Goal: Information Seeking & Learning: Learn about a topic

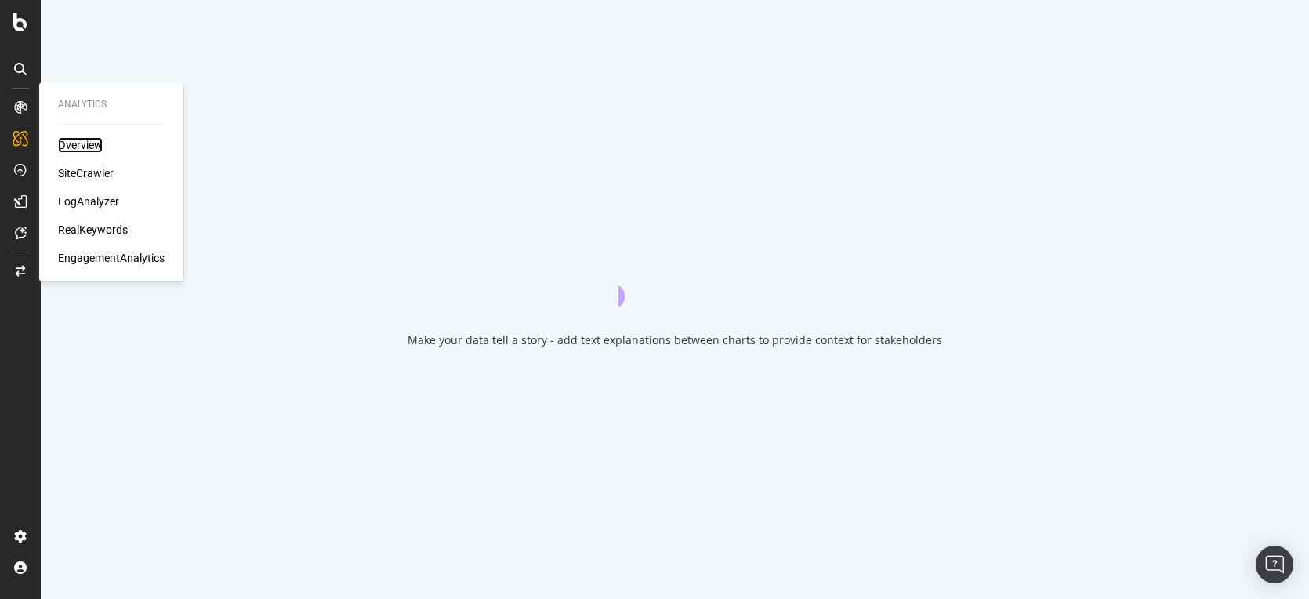
click at [76, 149] on div "Overview" at bounding box center [80, 145] width 45 height 16
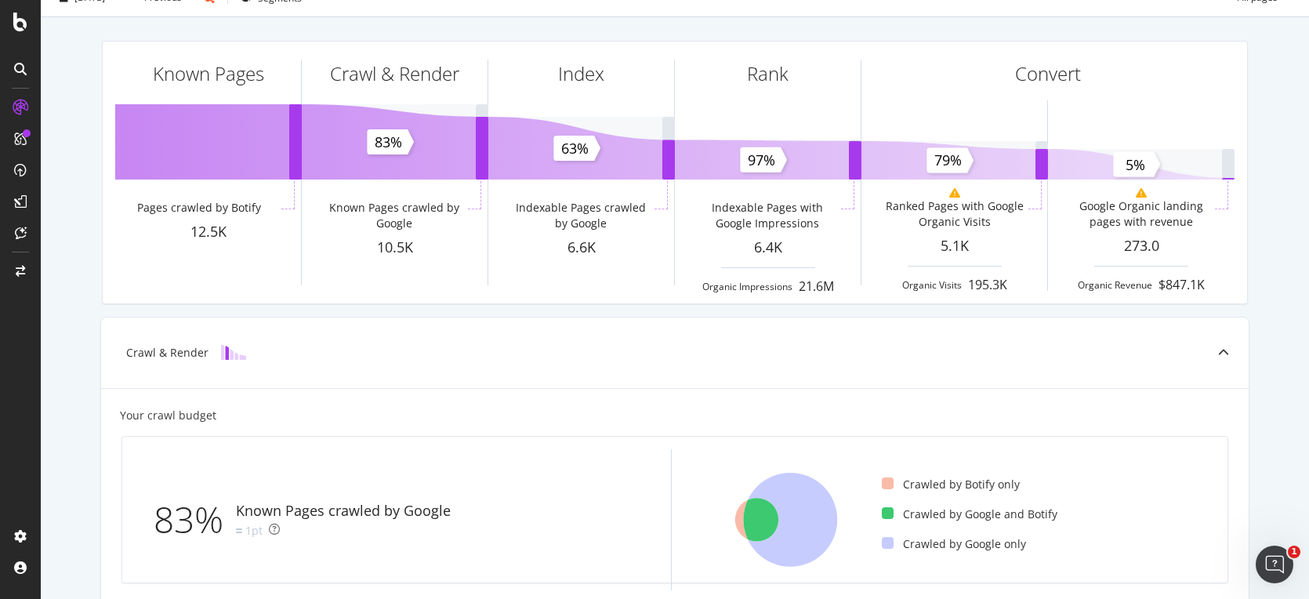
scroll to position [56, 0]
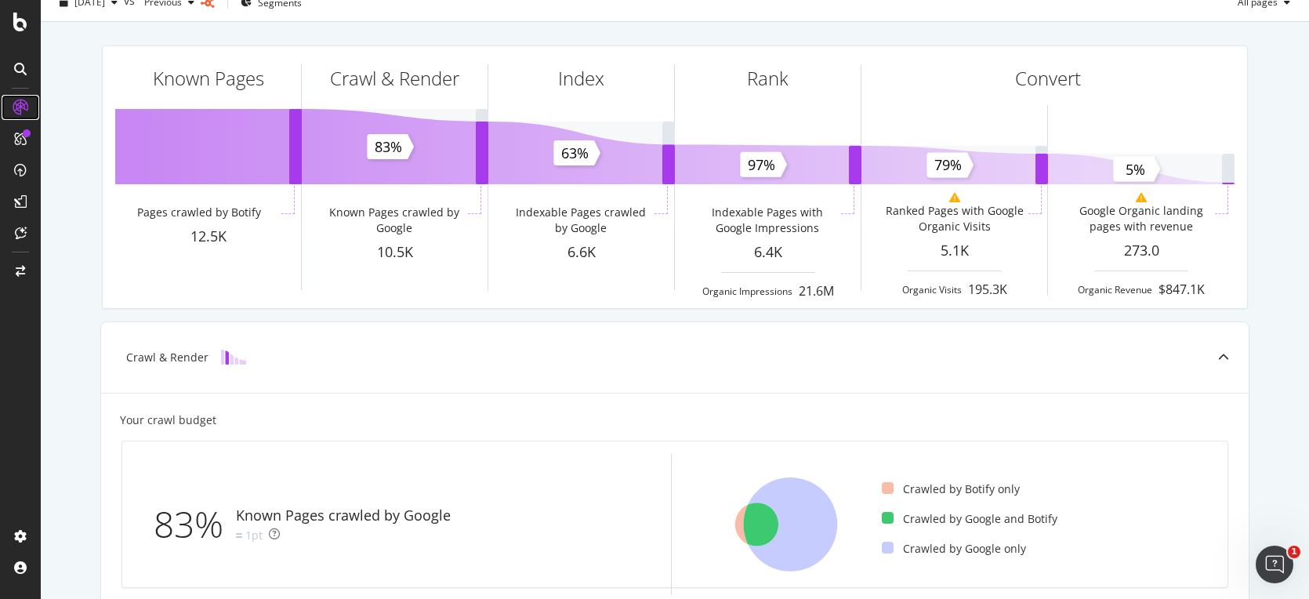
click at [23, 110] on icon at bounding box center [21, 108] width 16 height 16
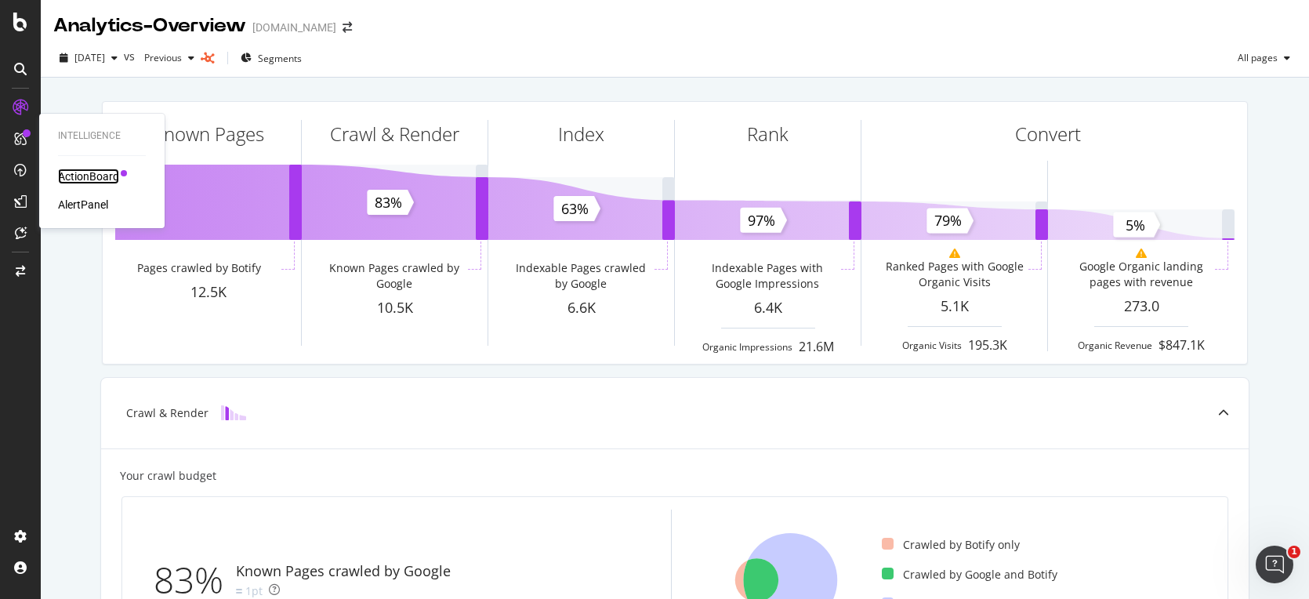
click at [59, 168] on div "ActionBoard" at bounding box center [88, 176] width 61 height 16
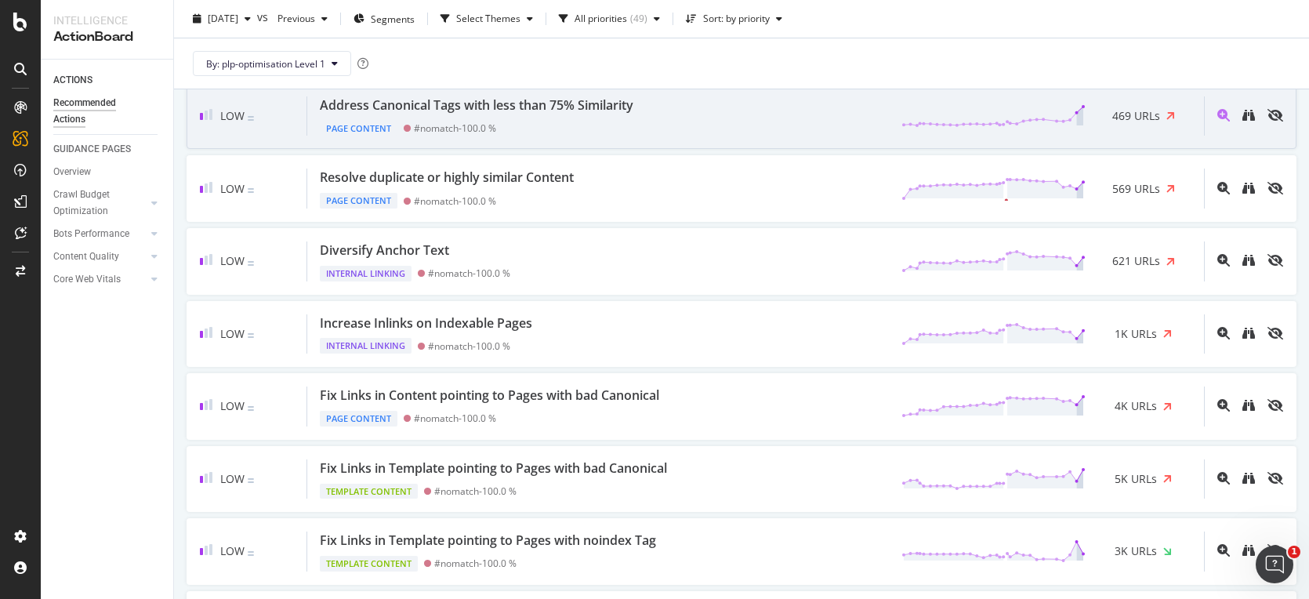
scroll to position [1107, 0]
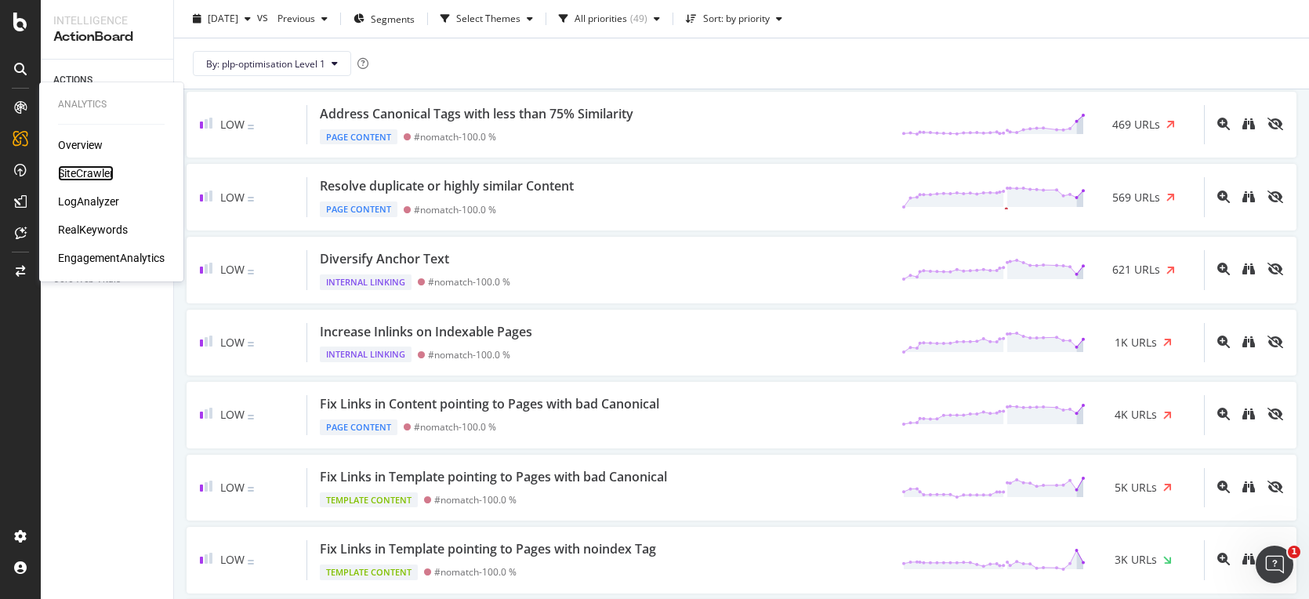
click at [84, 171] on div "SiteCrawler" at bounding box center [86, 173] width 56 height 16
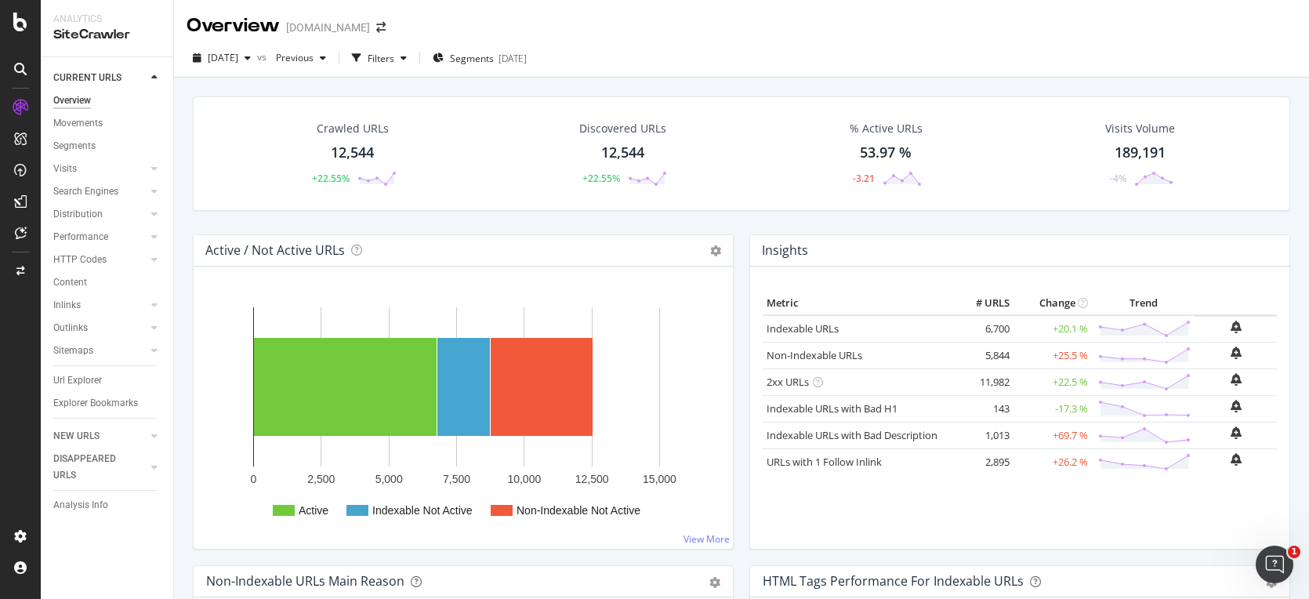
click at [353, 151] on div "12,544" at bounding box center [352, 153] width 43 height 20
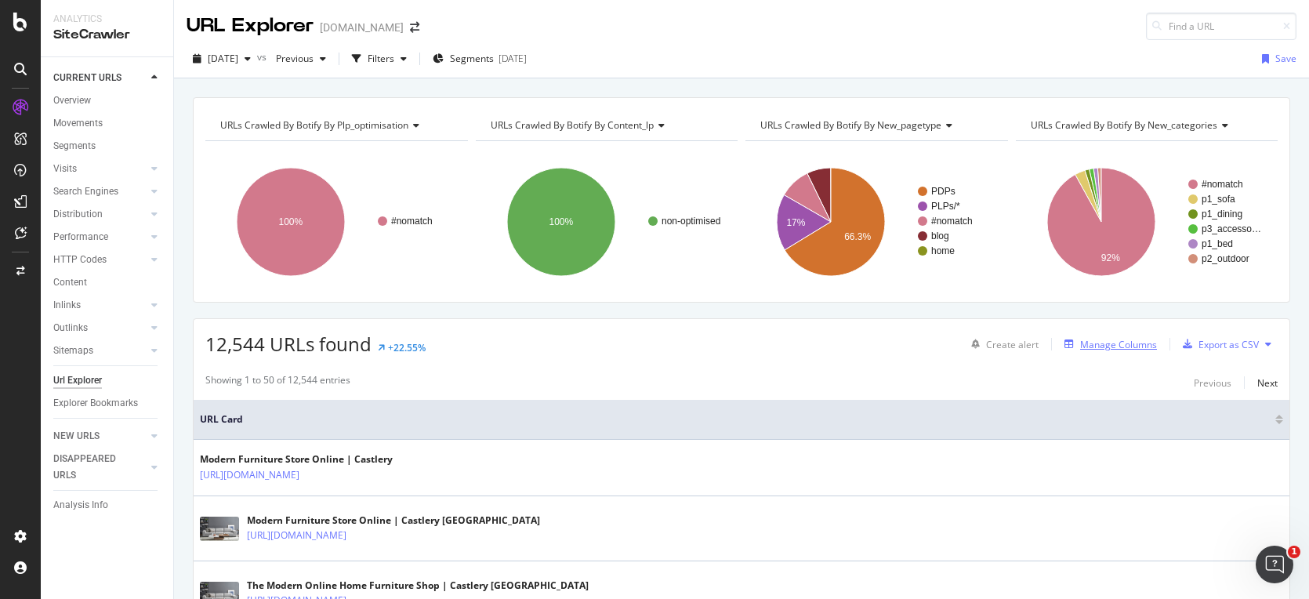
click at [1086, 349] on div "Manage Columns" at bounding box center [1118, 344] width 77 height 13
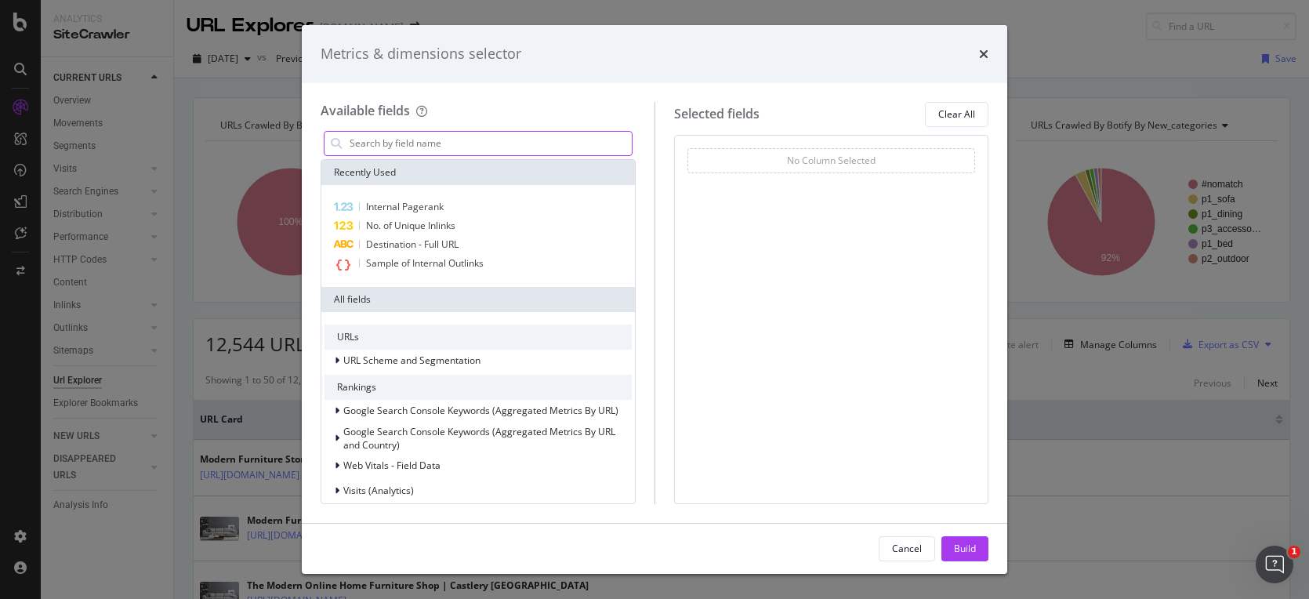
click at [525, 143] on input "modal" at bounding box center [490, 144] width 284 height 24
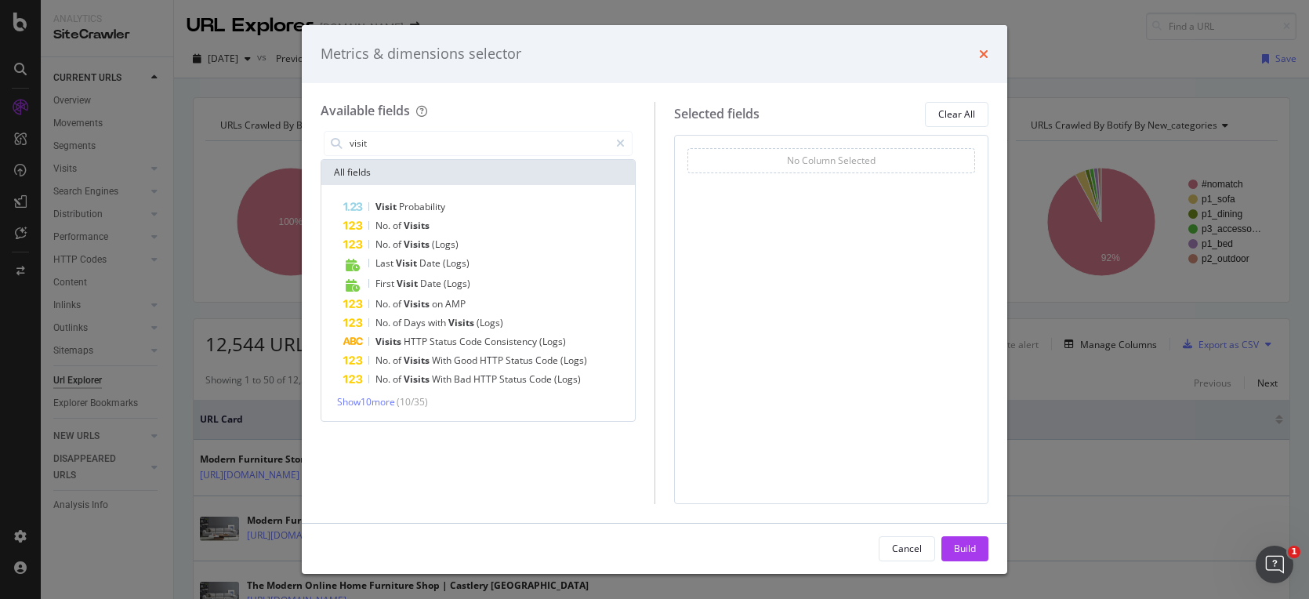
type input "visit"
click at [984, 52] on icon "times" at bounding box center [983, 54] width 9 height 13
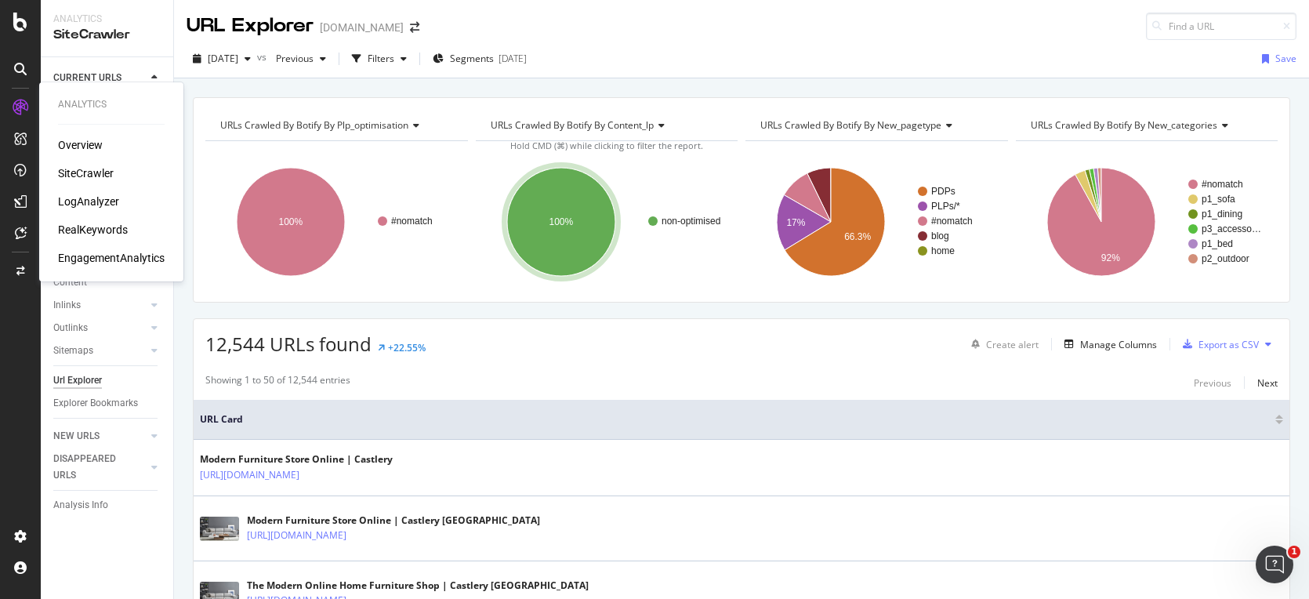
click at [83, 171] on div "SiteCrawler" at bounding box center [86, 173] width 56 height 16
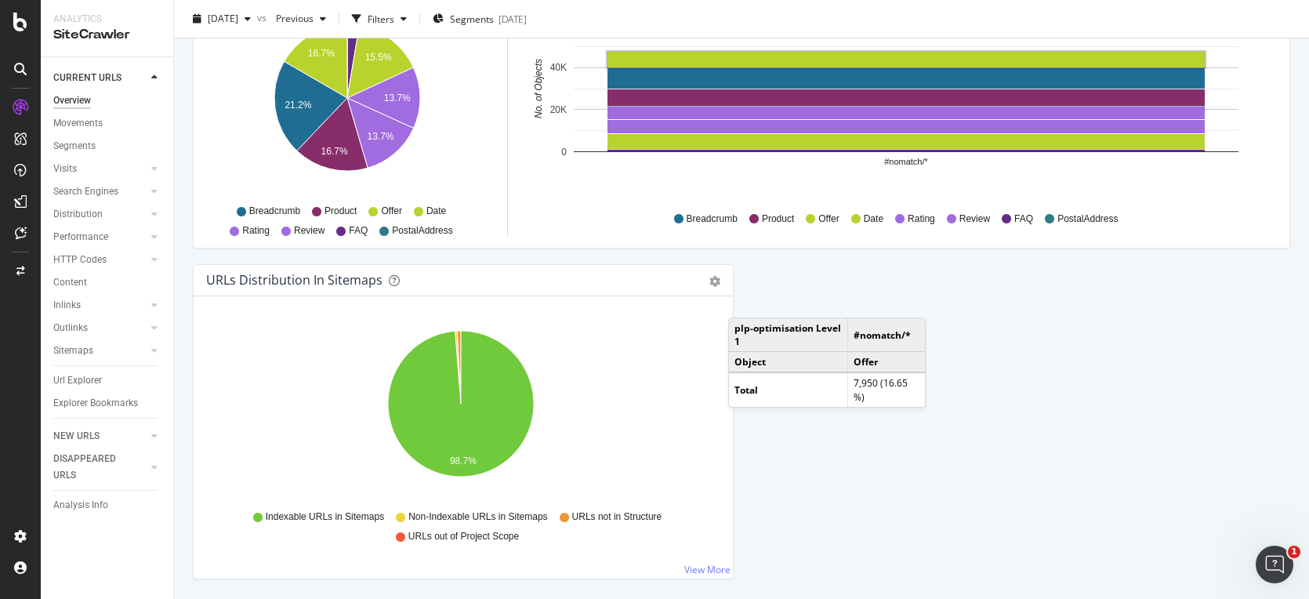
scroll to position [1639, 0]
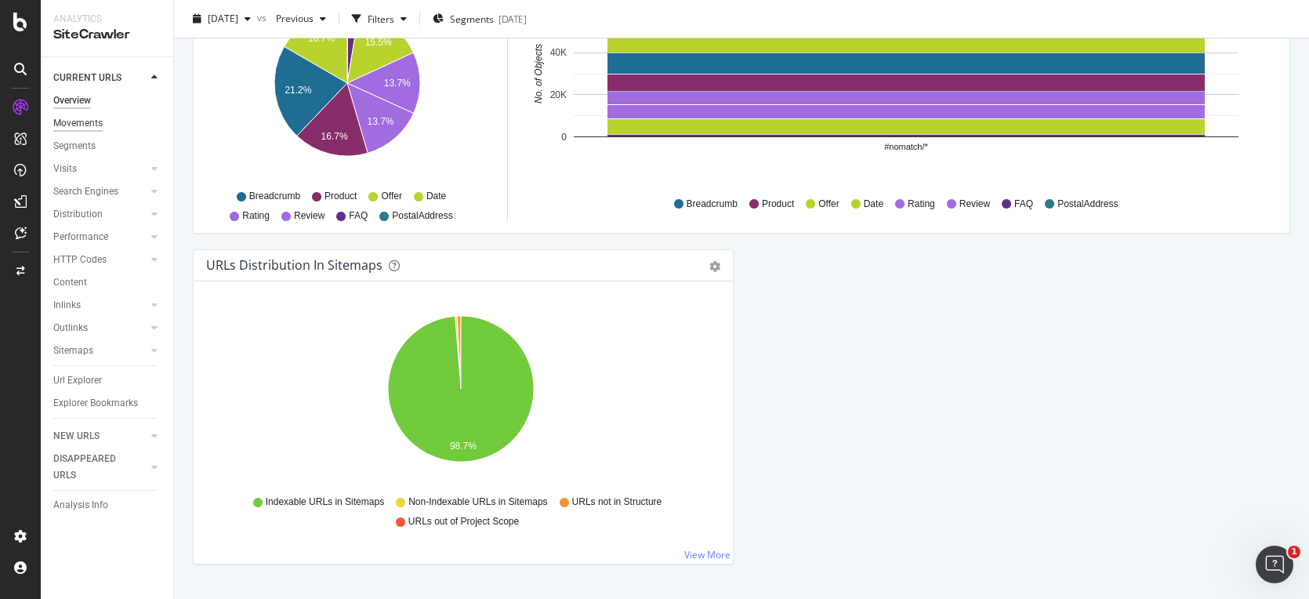
click at [83, 127] on div "Movements" at bounding box center [77, 123] width 49 height 16
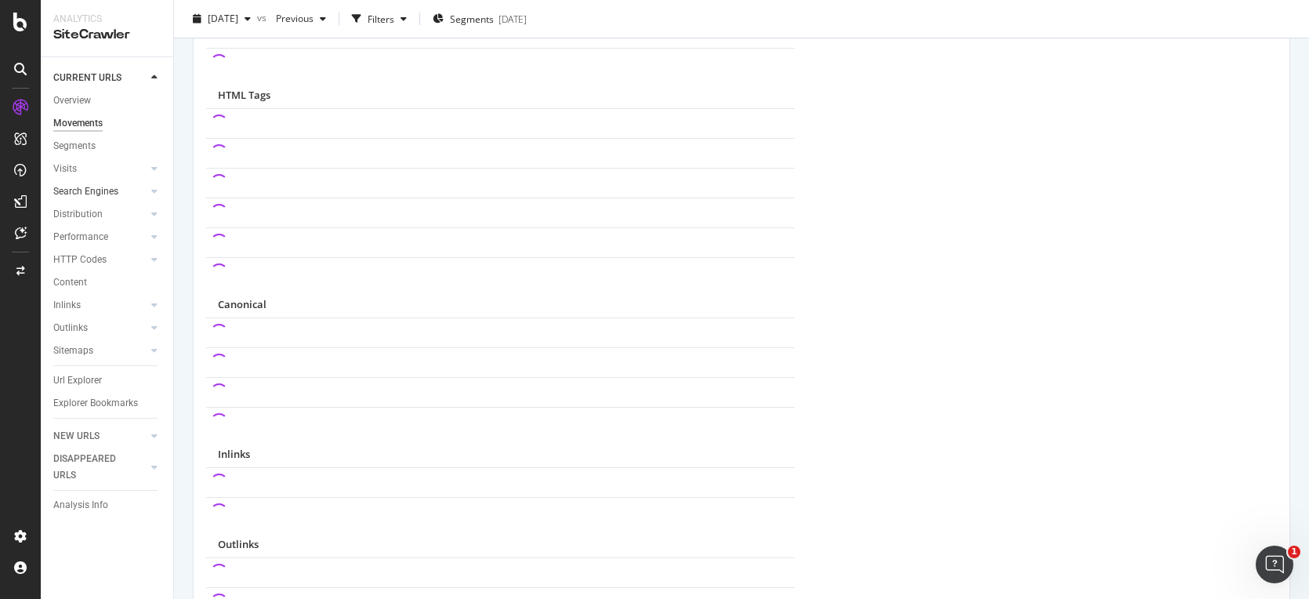
scroll to position [1134, 0]
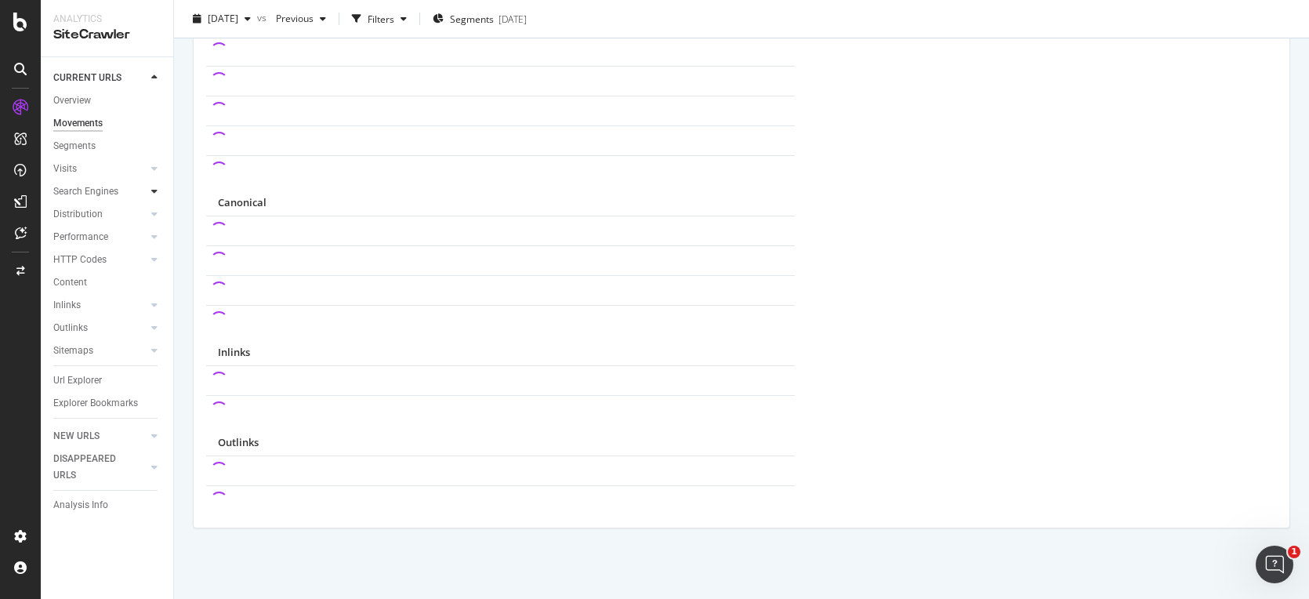
click at [152, 190] on icon at bounding box center [154, 191] width 6 height 9
click at [81, 212] on div "Top Charts" at bounding box center [83, 214] width 46 height 16
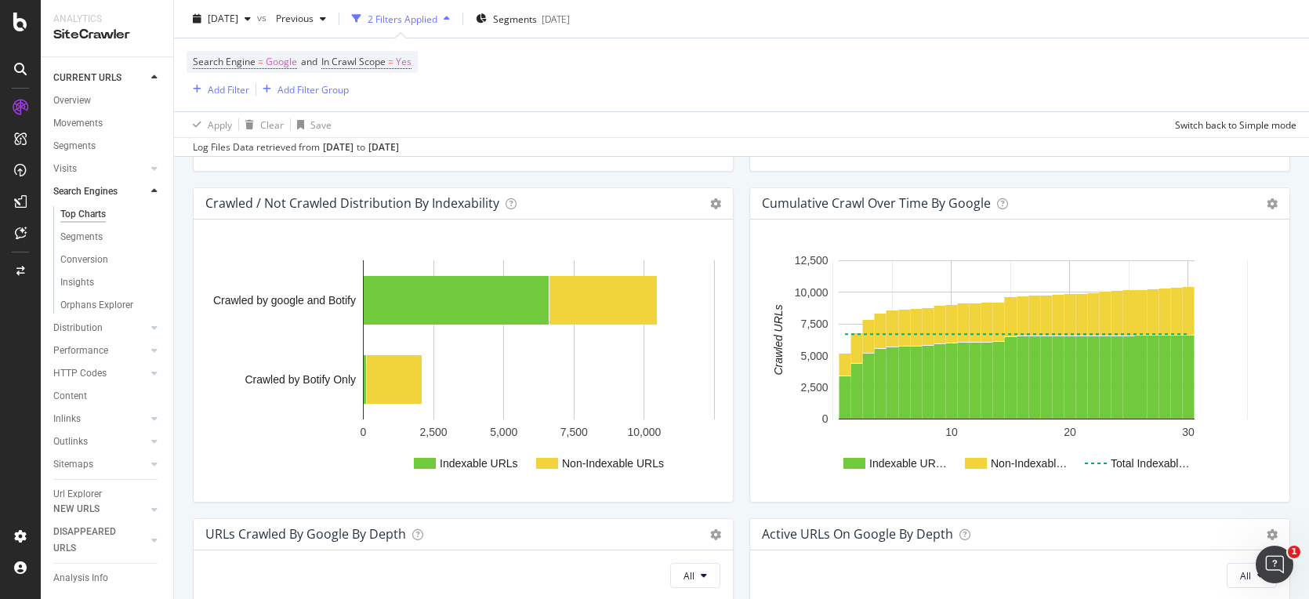
scroll to position [584, 0]
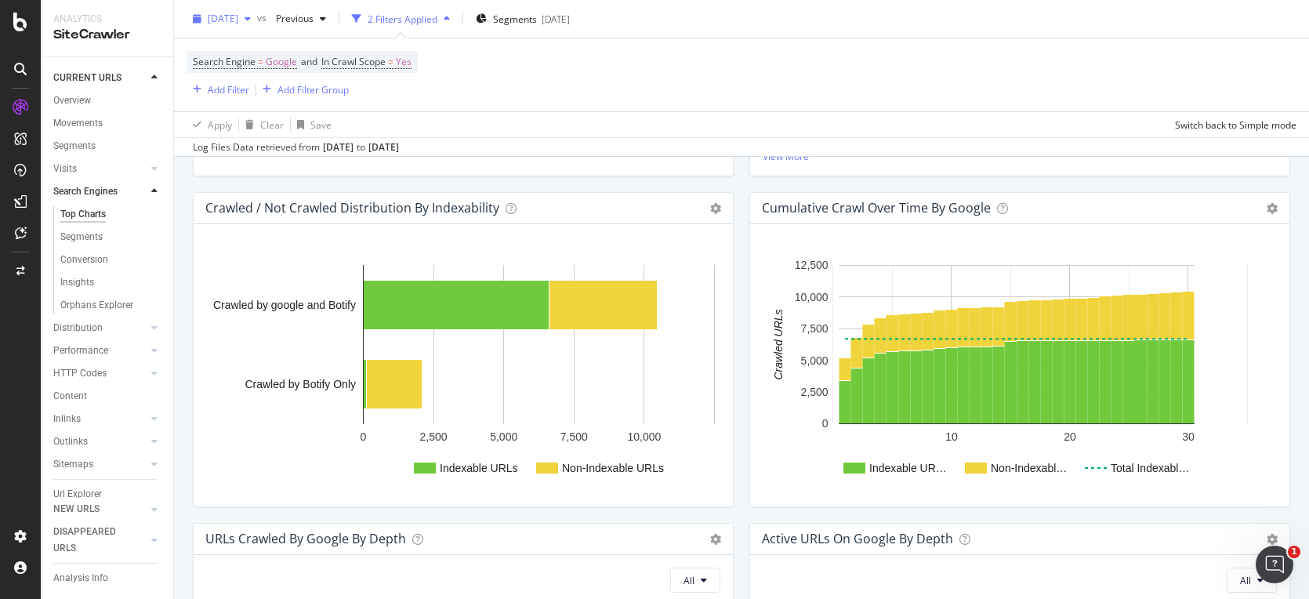
click at [251, 22] on icon "button" at bounding box center [248, 18] width 6 height 9
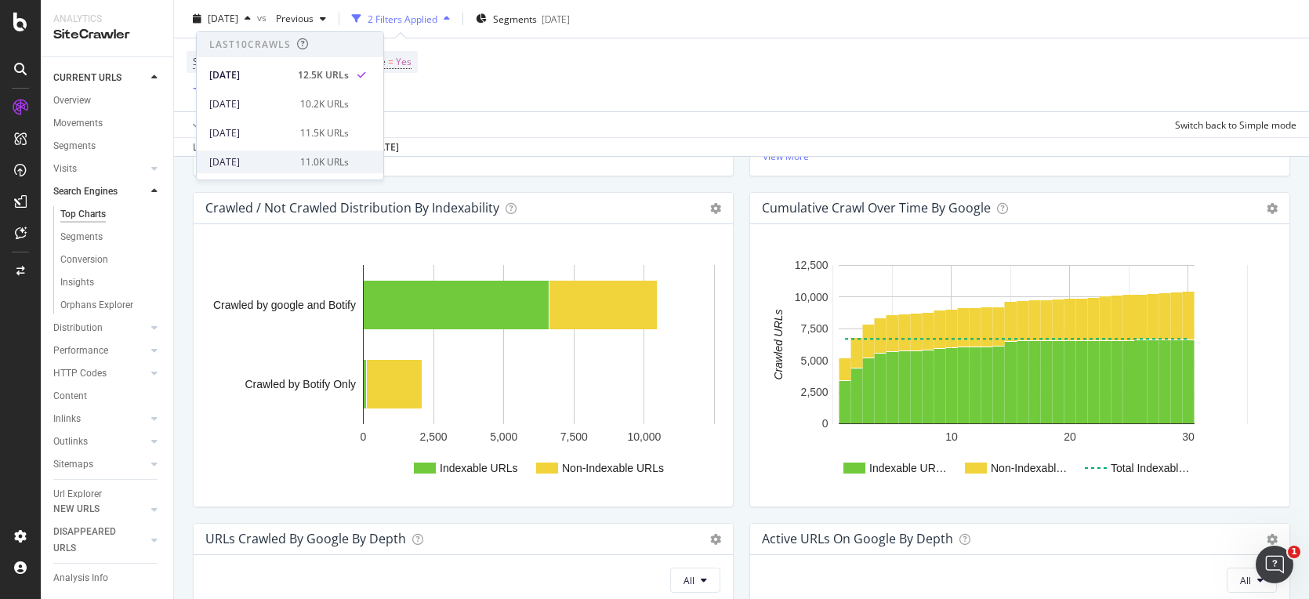
click at [268, 155] on div "[DATE]" at bounding box center [250, 162] width 82 height 14
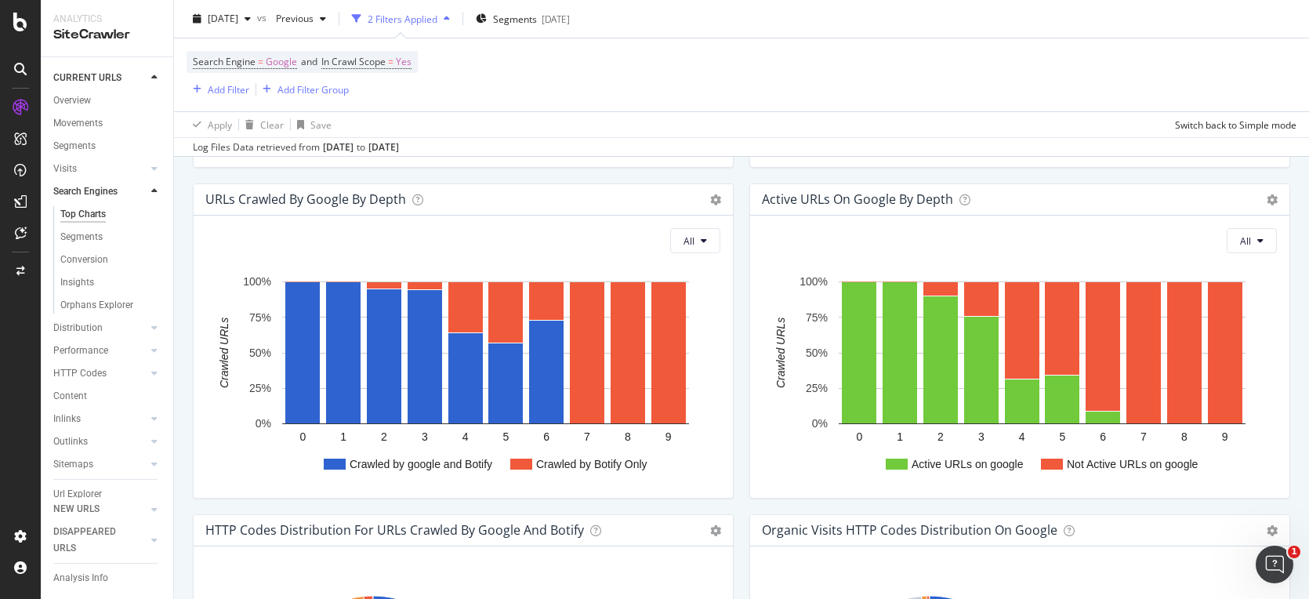
scroll to position [926, 0]
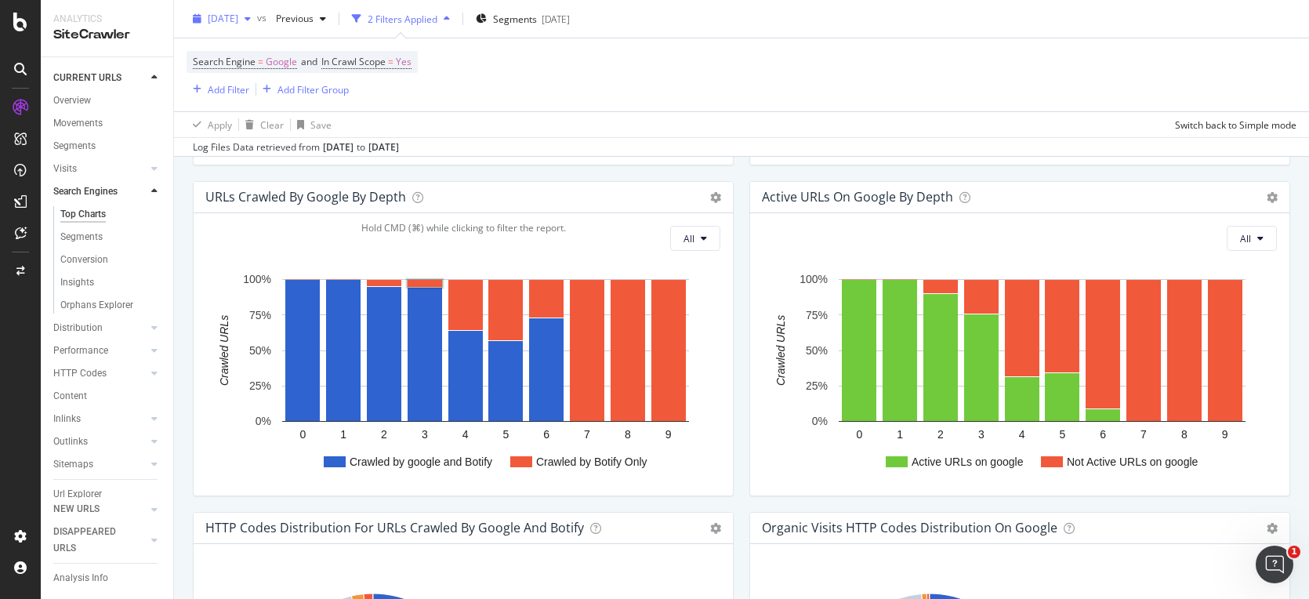
click at [257, 16] on div "button" at bounding box center [247, 18] width 19 height 9
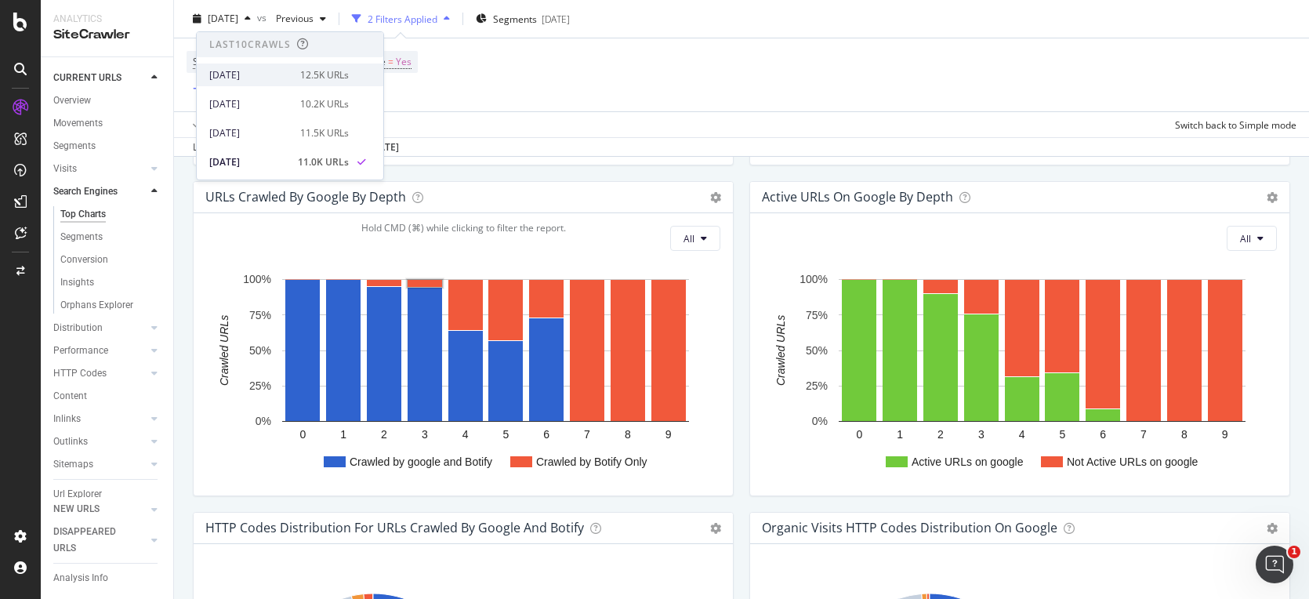
click at [274, 77] on div "[DATE]" at bounding box center [250, 75] width 82 height 14
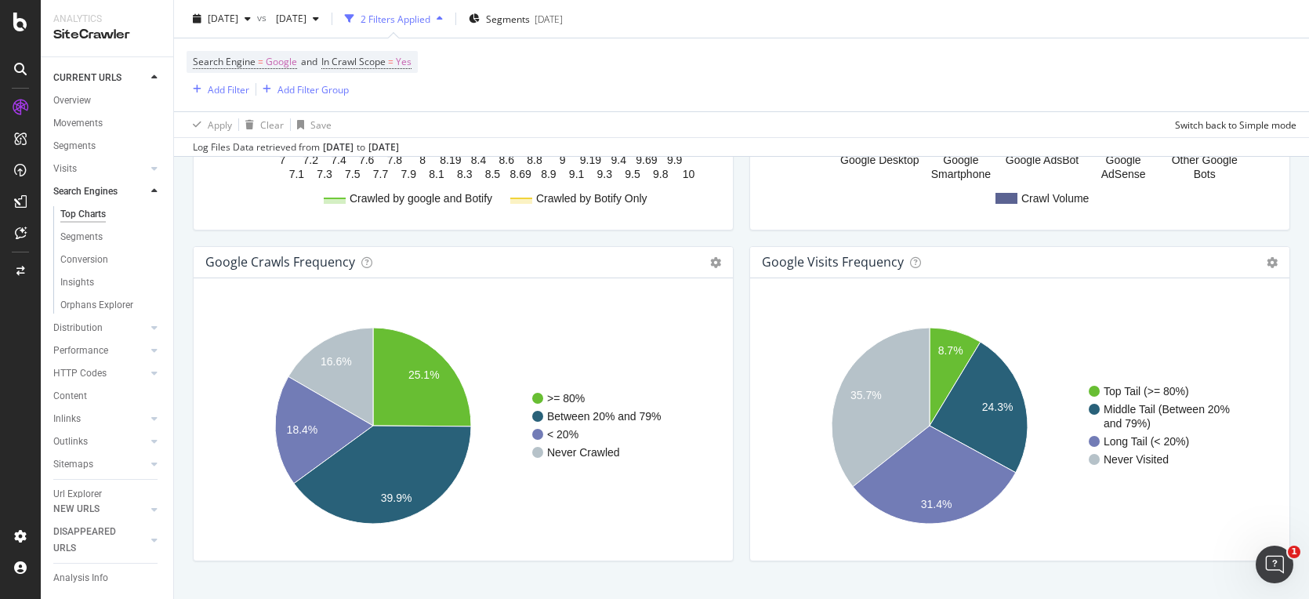
scroll to position [1886, 0]
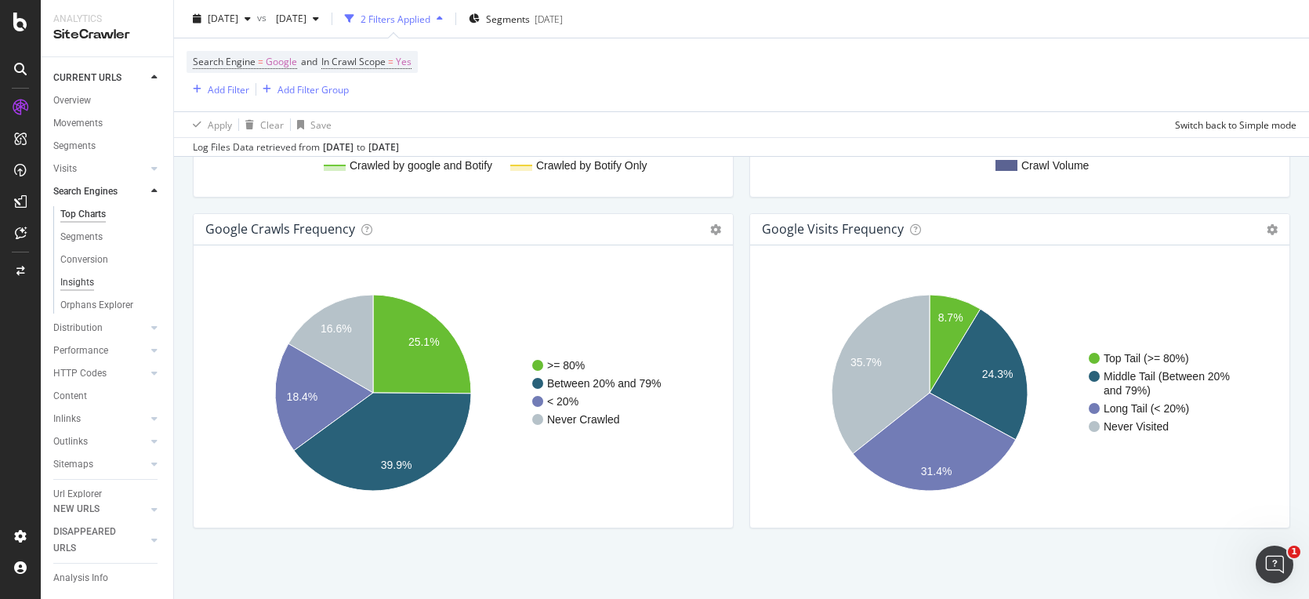
click at [82, 283] on div "Insights" at bounding box center [77, 282] width 34 height 16
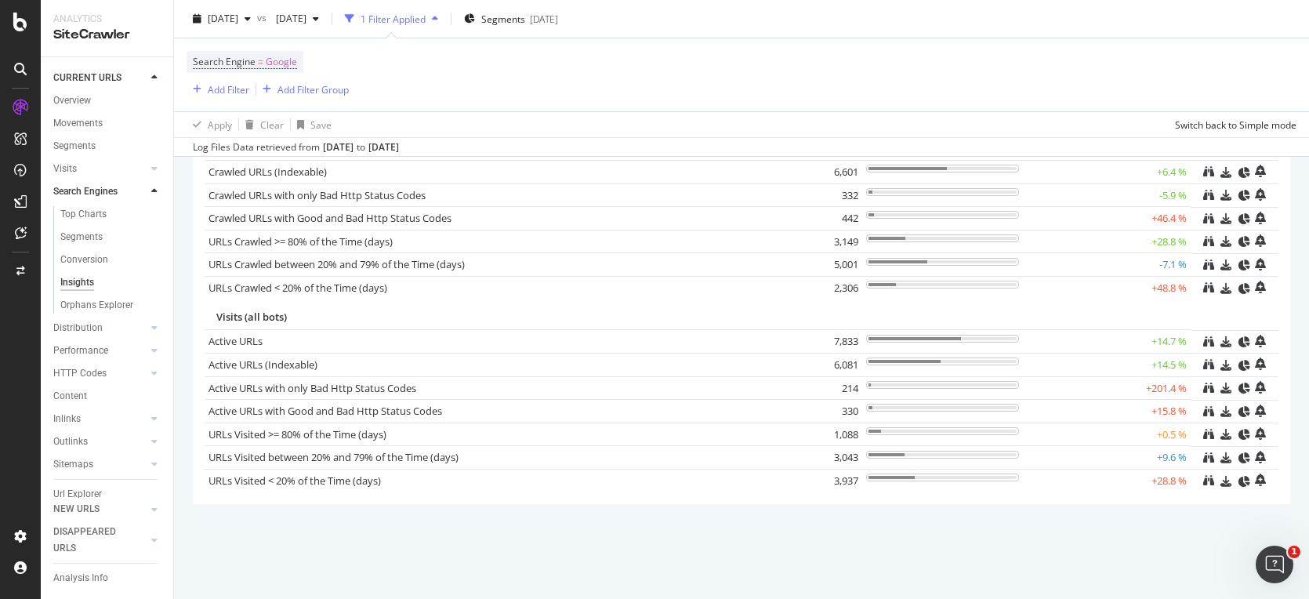
scroll to position [145, 0]
click at [147, 350] on div at bounding box center [155, 350] width 16 height 16
click at [83, 258] on div "Top Charts" at bounding box center [83, 260] width 46 height 16
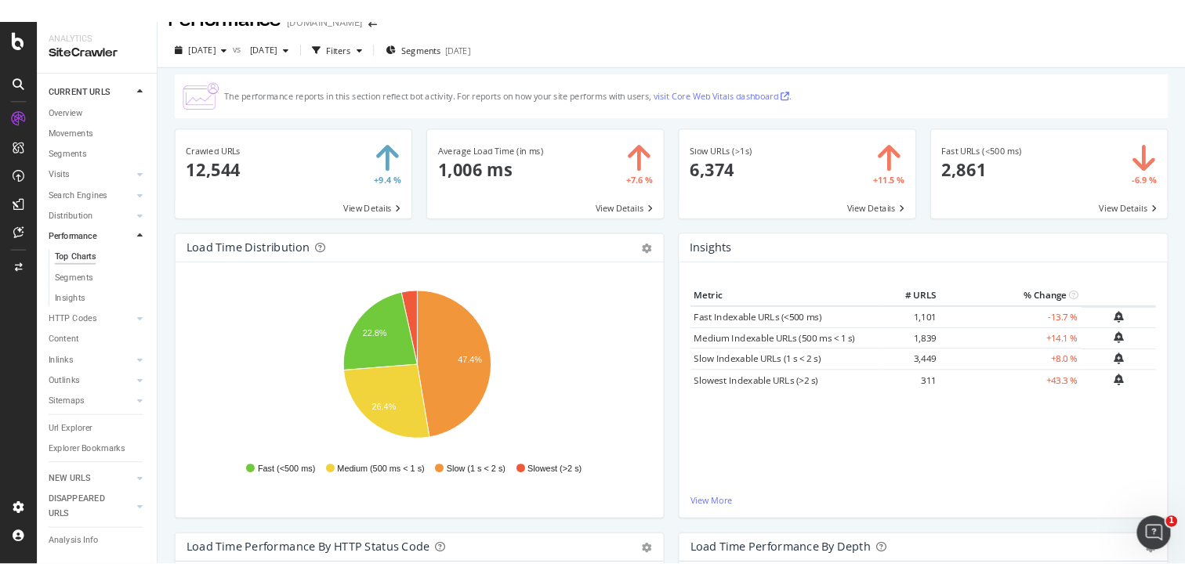
scroll to position [27, 0]
